Goal: Task Accomplishment & Management: Manage account settings

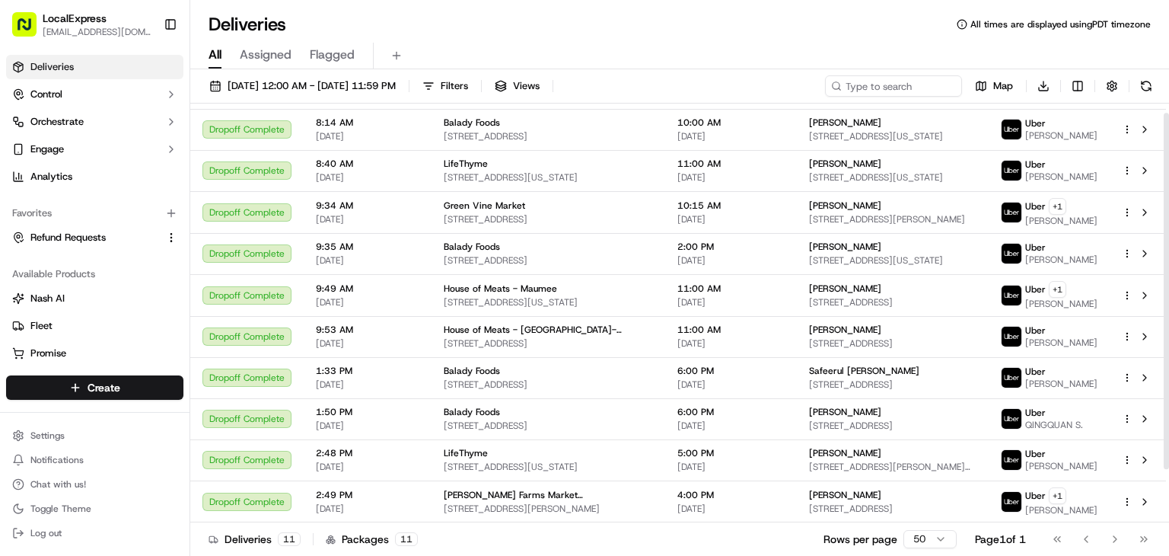
scroll to position [73, 0]
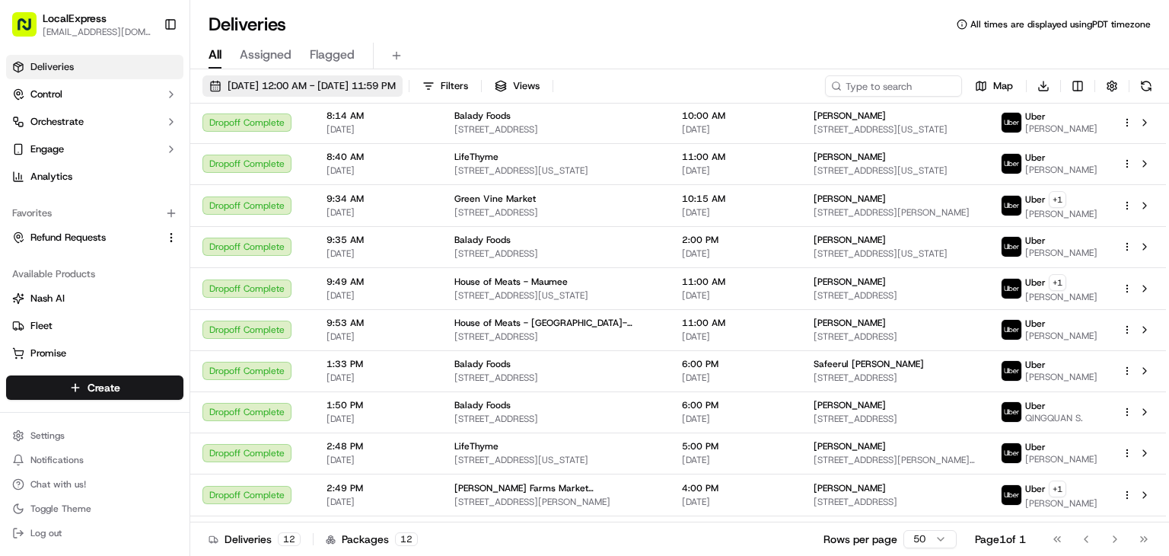
click at [237, 88] on span "[DATE] 12:00 AM - [DATE] 11:59 PM" at bounding box center [312, 86] width 168 height 14
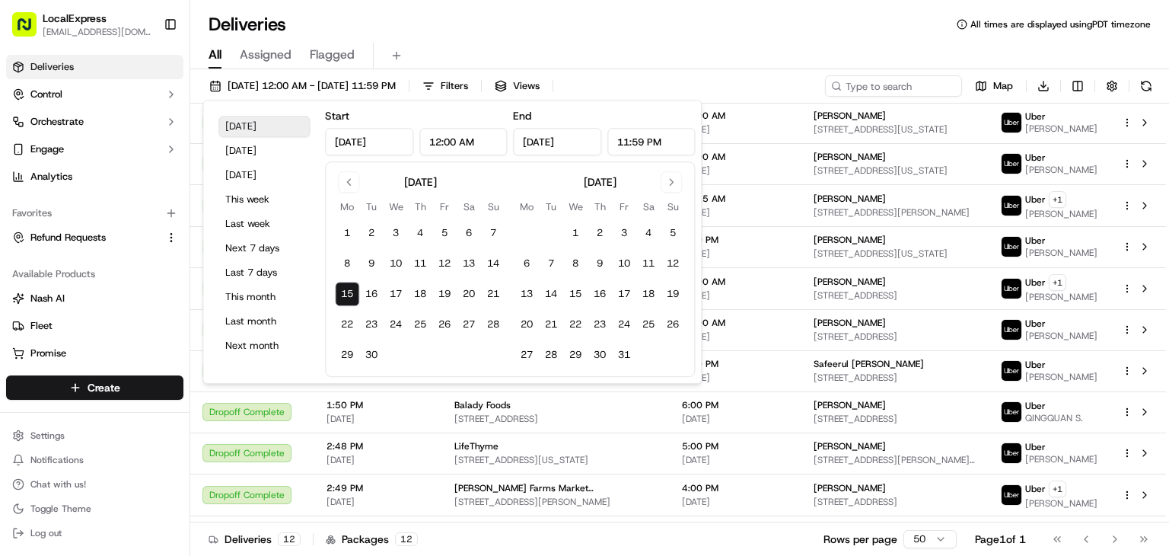
click at [277, 129] on button "[DATE]" at bounding box center [263, 126] width 91 height 21
click at [262, 127] on button "[DATE]" at bounding box center [263, 126] width 91 height 21
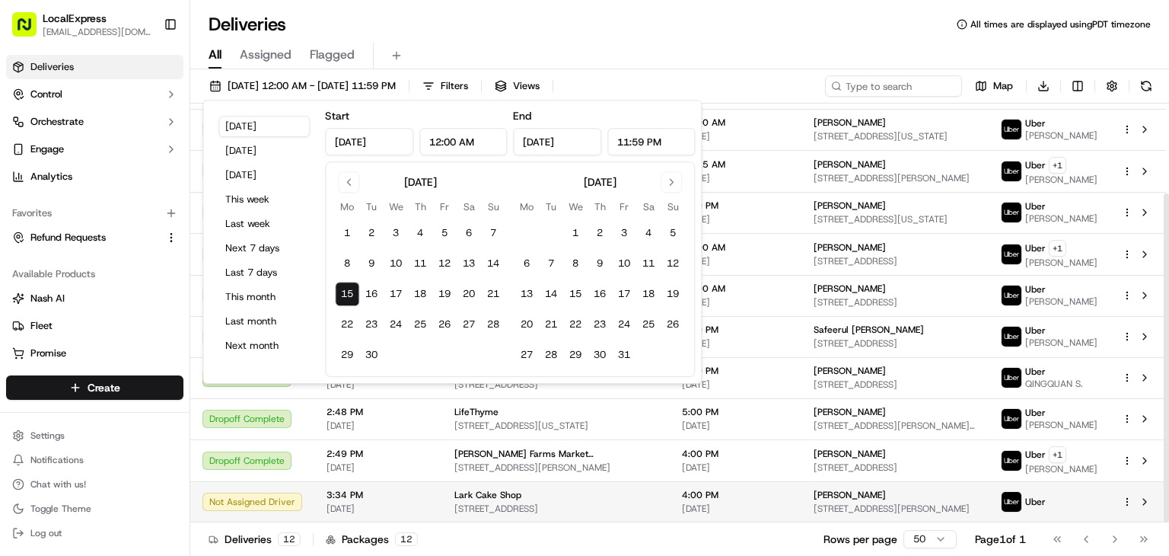
click at [682, 506] on span "[DATE]" at bounding box center [735, 508] width 107 height 12
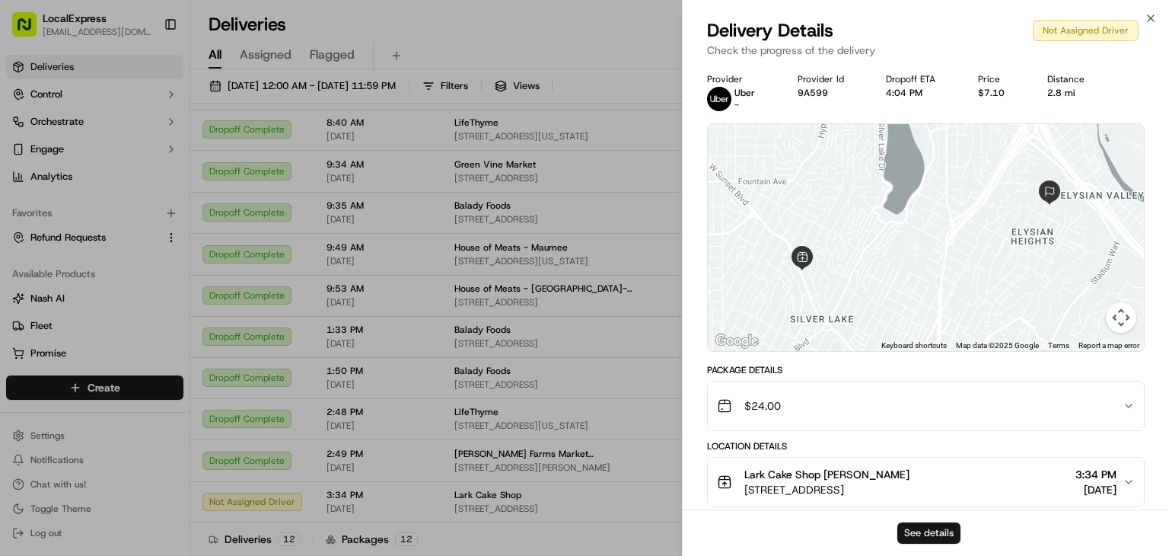
click at [924, 532] on button "See details" at bounding box center [928, 532] width 63 height 21
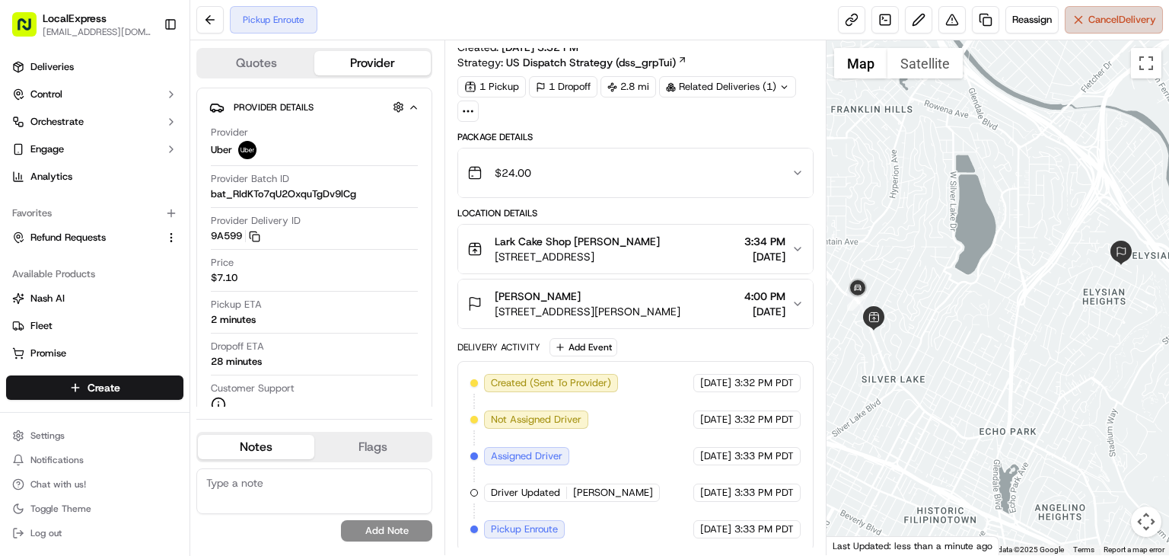
click at [1118, 28] on button "Cancel Delivery" at bounding box center [1114, 19] width 98 height 27
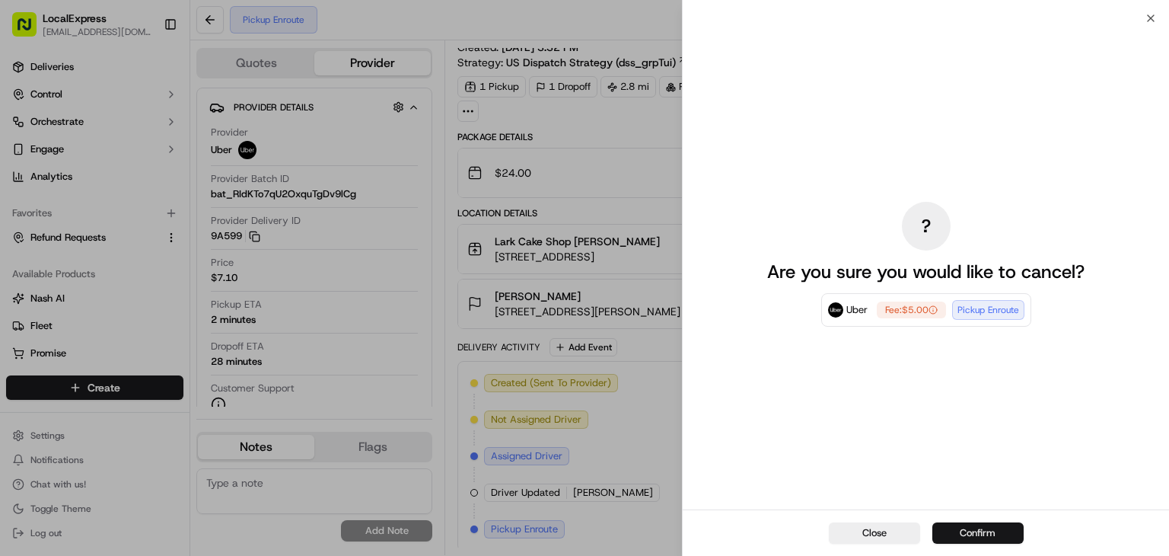
click at [1005, 530] on button "Confirm" at bounding box center [977, 532] width 91 height 21
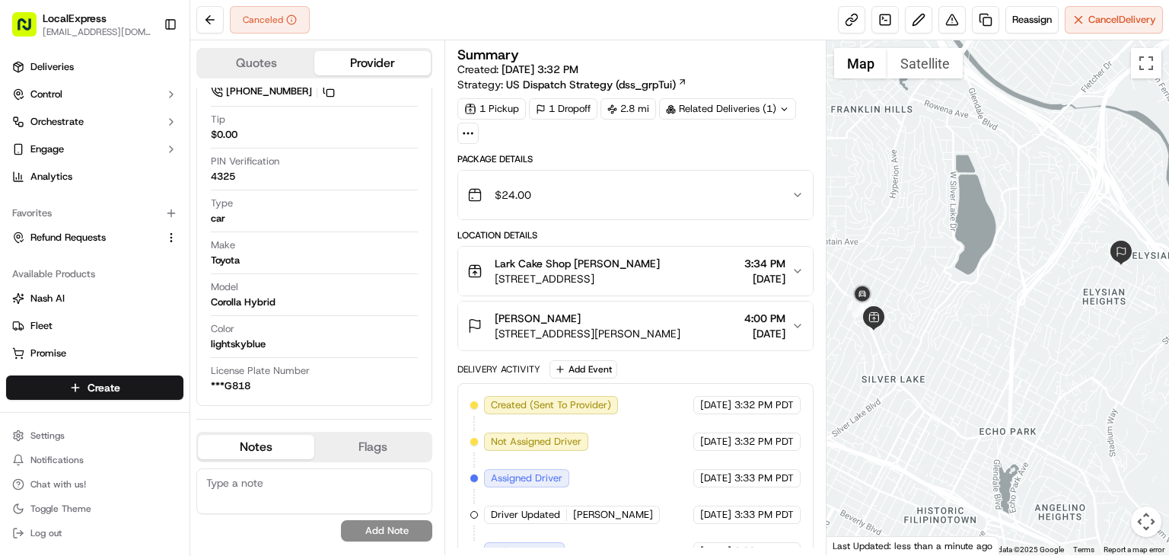
scroll to position [59, 0]
